Goal: Communication & Community: Answer question/provide support

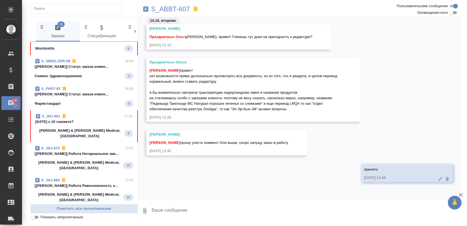
scroll to position [183, 0]
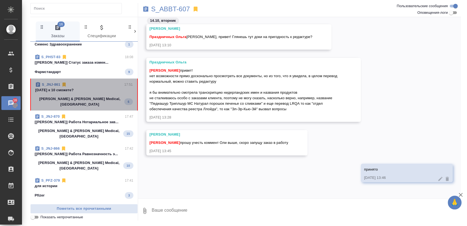
click at [89, 94] on span "S_JNJ-861 17:51 Завтра к 10 сможете? Johnson & Johnson Medical, Russia 6" at bounding box center [84, 94] width 98 height 25
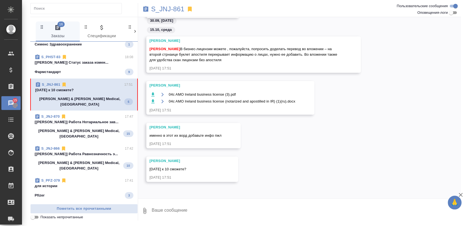
scroll to position [850, 0]
click at [181, 10] on p "S_JNJ-861" at bounding box center [167, 9] width 33 height 6
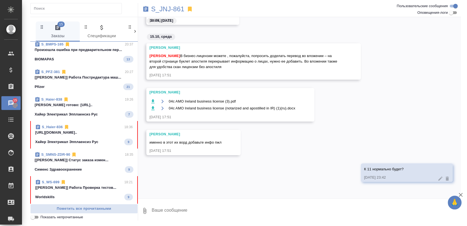
scroll to position [61, 0]
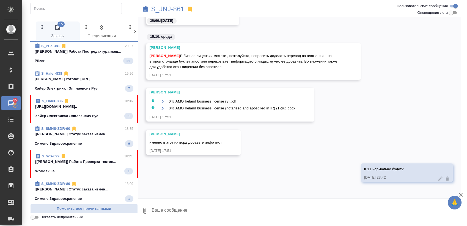
click at [87, 104] on span "S_Haier-836 18:36 https://drive.awatera.com/apps/files/fil... Хайер Электрикал …" at bounding box center [84, 108] width 98 height 21
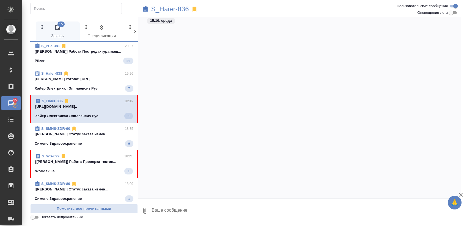
scroll to position [19087, 0]
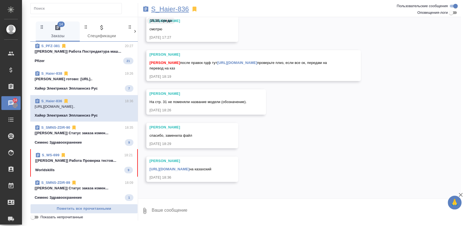
click at [168, 12] on p "S_Haier-836" at bounding box center [170, 9] width 38 height 6
click at [65, 158] on p "[Румянцева Дарья] Работа Проверка тестов..." at bounding box center [84, 161] width 98 height 6
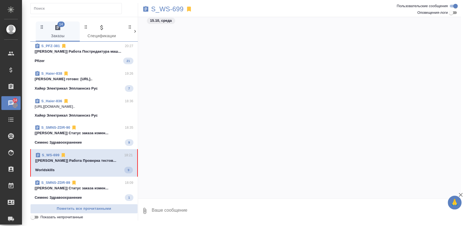
scroll to position [7596, 0]
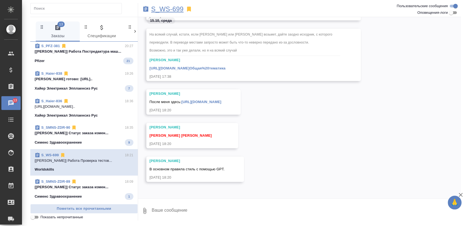
click at [173, 6] on p "S_WS-699" at bounding box center [167, 9] width 32 height 6
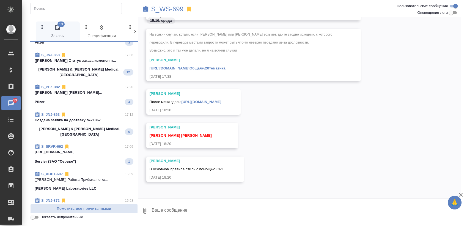
scroll to position [336, 0]
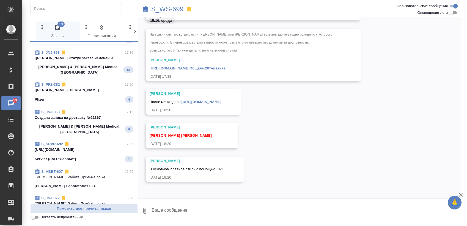
click at [86, 141] on div "S_SRVR-692 17:09" at bounding box center [84, 144] width 99 height 6
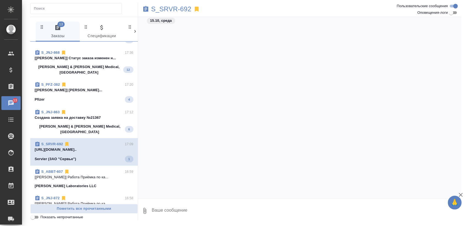
scroll to position [1637, 0]
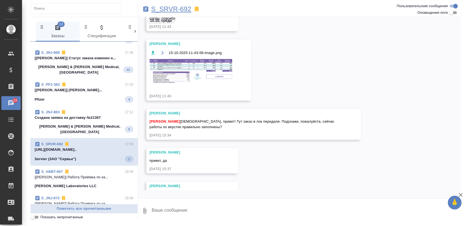
click at [177, 12] on p "S_SRVR-692" at bounding box center [171, 9] width 40 height 6
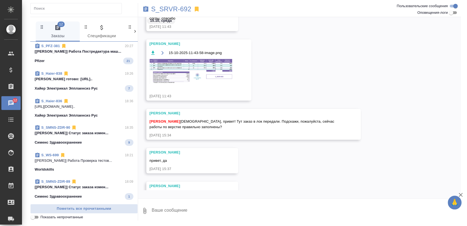
scroll to position [0, 0]
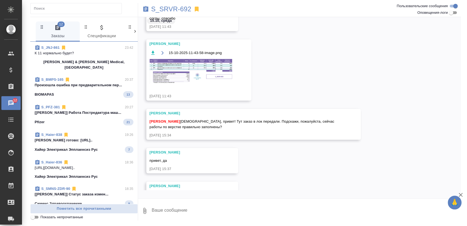
click at [85, 77] on div "S_BMPS-165 20:37" at bounding box center [84, 80] width 99 height 6
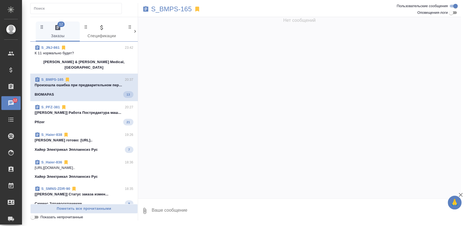
scroll to position [1921, 0]
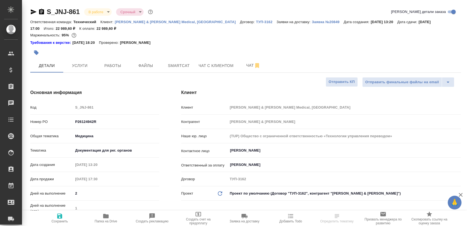
select select "RU"
click at [237, 67] on button "Чат" at bounding box center [253, 66] width 33 height 14
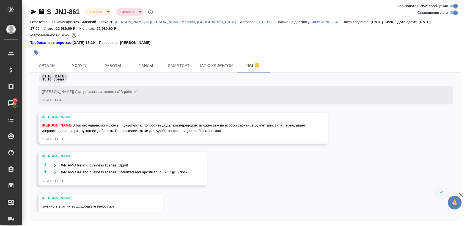
scroll to position [6615, 0]
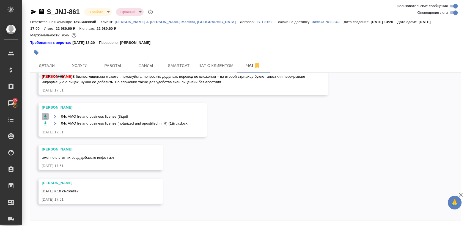
click at [43, 114] on icon "button" at bounding box center [46, 117] width 6 height 6
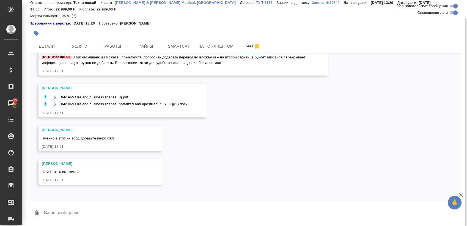
click at [90, 212] on textarea at bounding box center [252, 213] width 418 height 19
click at [44, 103] on icon "button" at bounding box center [45, 104] width 3 height 4
click at [45, 213] on textarea at bounding box center [252, 213] width 418 height 19
type textarea "К 11 нормально будет?"
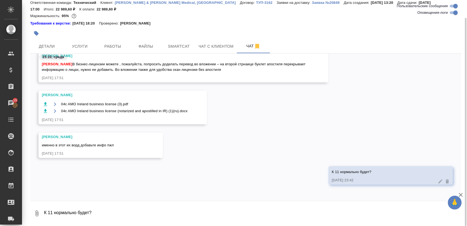
scroll to position [6641, 0]
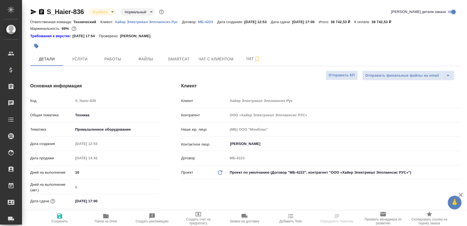
select select "RU"
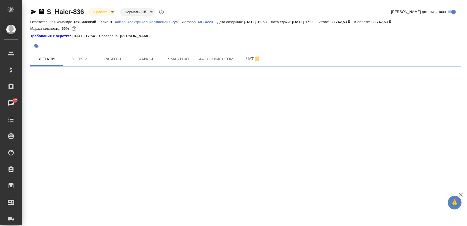
select select "RU"
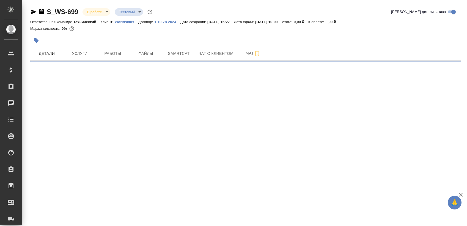
select select "RU"
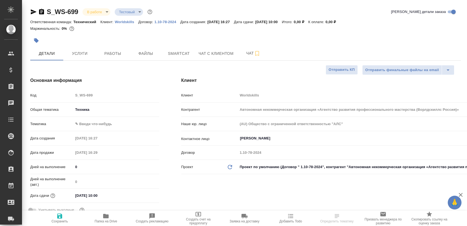
type textarea "x"
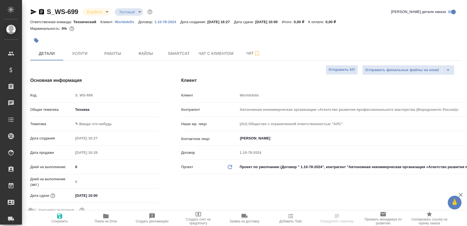
type textarea "x"
select select "RU"
type textarea "x"
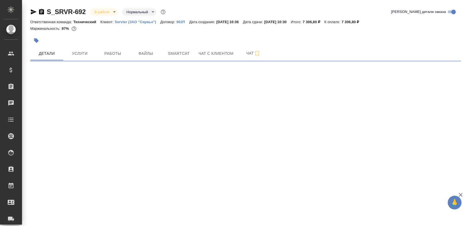
select select "RU"
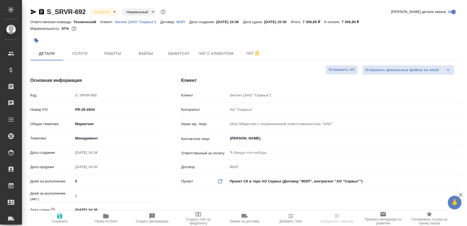
type textarea "x"
select select "RU"
type textarea "x"
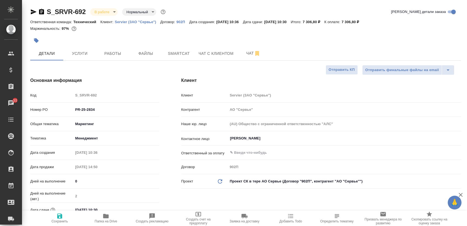
type textarea "x"
